Goal: Task Accomplishment & Management: Manage account settings

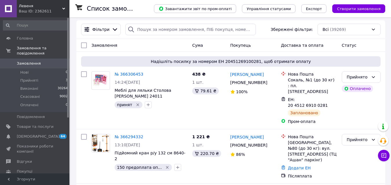
scroll to position [58, 0]
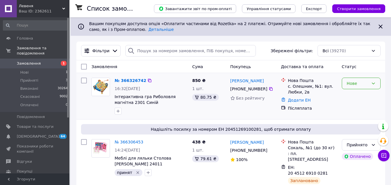
click at [369, 86] on div "Нове" at bounding box center [361, 84] width 39 height 12
click at [358, 97] on li "Прийнято" at bounding box center [361, 96] width 38 height 10
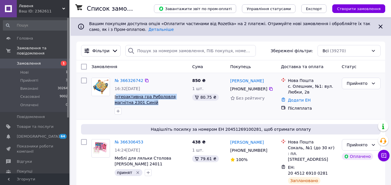
drag, startPoint x: 137, startPoint y: 102, endPoint x: 115, endPoint y: 99, distance: 22.0
click at [115, 99] on span "Інтерактивна гра Риболовля магнітна 2301 Синій" at bounding box center [151, 100] width 73 height 12
copy span "нтерактивна гра Риболовля магнітна 2301 Синій"
click at [119, 112] on icon "button" at bounding box center [118, 111] width 5 height 5
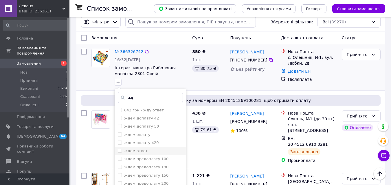
type input "жд"
click at [149, 152] on div "ждем ответ" at bounding box center [150, 151] width 65 height 5
checkbox input "true"
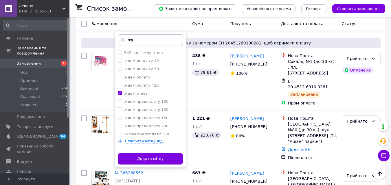
scroll to position [87, 0]
click at [164, 156] on button "Додати мітку" at bounding box center [150, 158] width 65 height 11
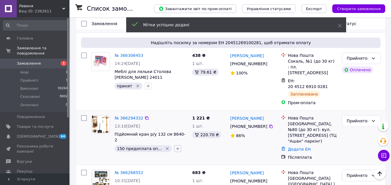
scroll to position [0, 0]
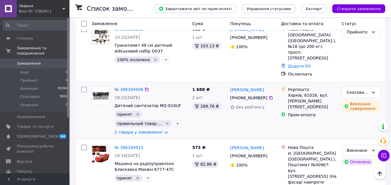
scroll to position [231, 0]
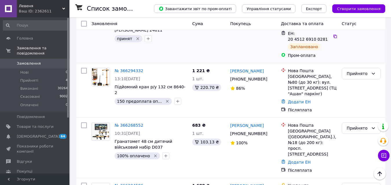
scroll to position [145, 0]
